Goal: Task Accomplishment & Management: Manage account settings

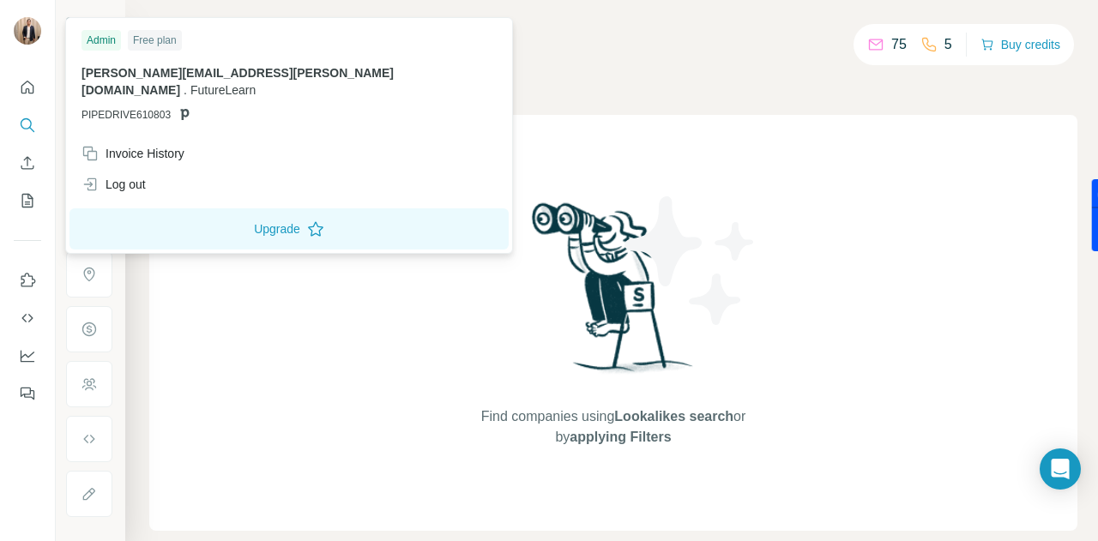
click at [148, 40] on div "Free plan" at bounding box center [155, 40] width 54 height 21
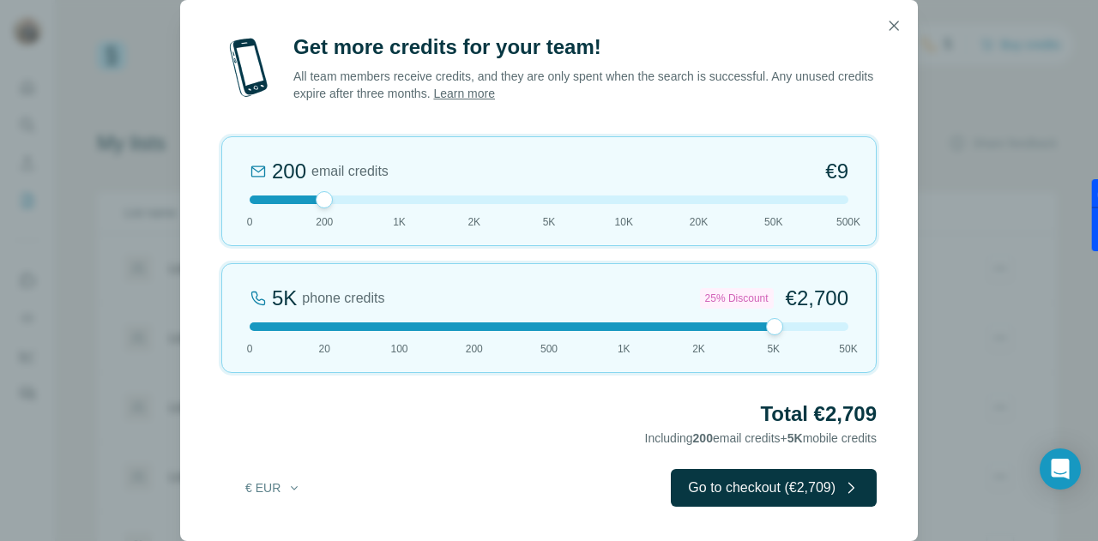
drag, startPoint x: 326, startPoint y: 332, endPoint x: 788, endPoint y: 337, distance: 461.6
click at [788, 337] on div "5K phone credits 25% Discount €2,700 0 20 100 200 500 1K 2K 5K 50K" at bounding box center [548, 318] width 655 height 110
click at [885, 26] on icon "button" at bounding box center [893, 25] width 17 height 17
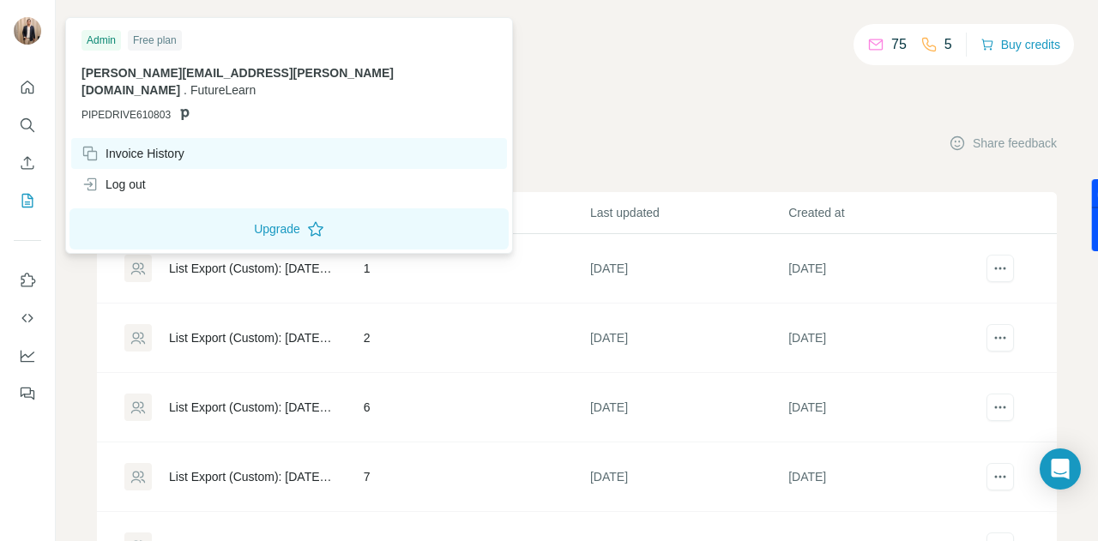
click at [142, 145] on div "Invoice History" at bounding box center [133, 153] width 103 height 17
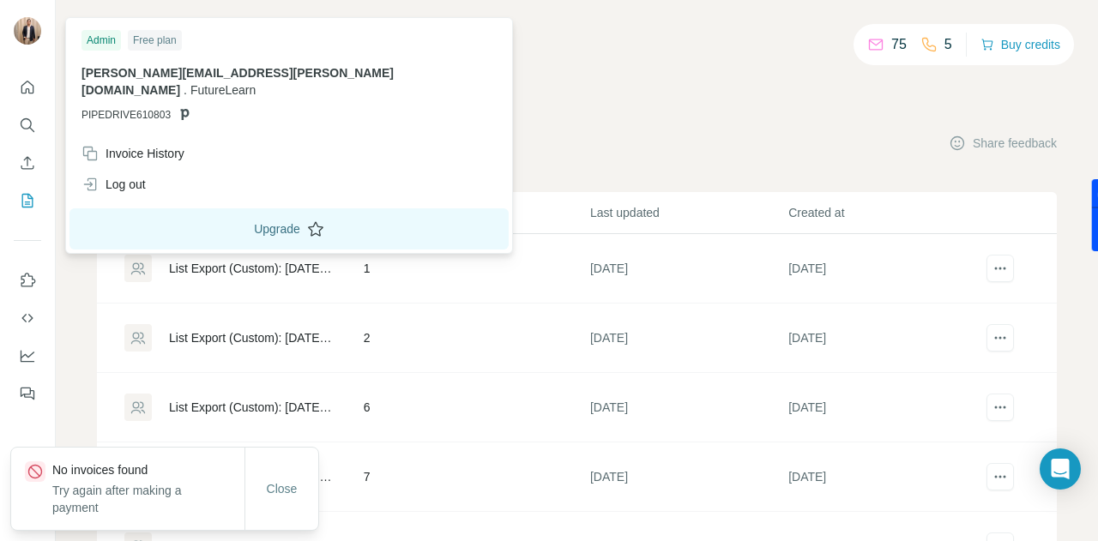
click at [271, 212] on button "Upgrade" at bounding box center [288, 228] width 439 height 41
